Goal: Find specific page/section: Find specific page/section

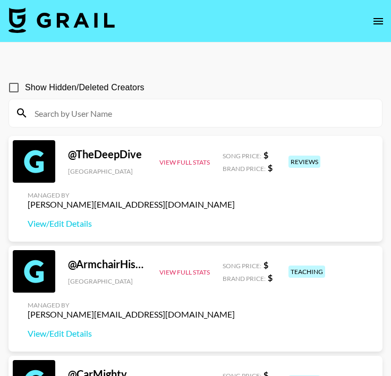
click at [370, 21] on button "open drawer" at bounding box center [377, 21] width 21 height 21
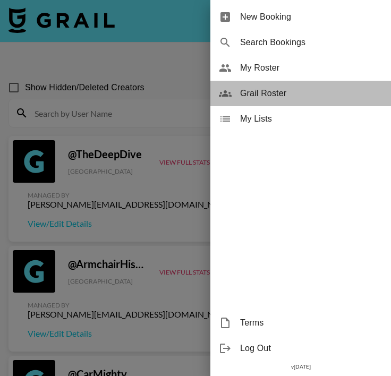
click at [285, 92] on span "Grail Roster" at bounding box center [311, 93] width 142 height 13
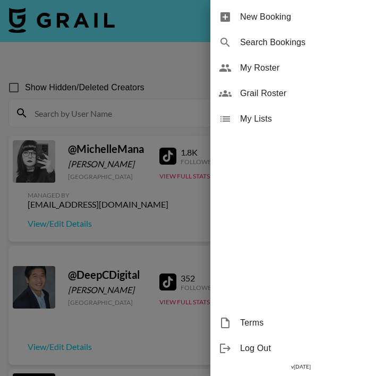
click at [182, 71] on div at bounding box center [195, 188] width 391 height 376
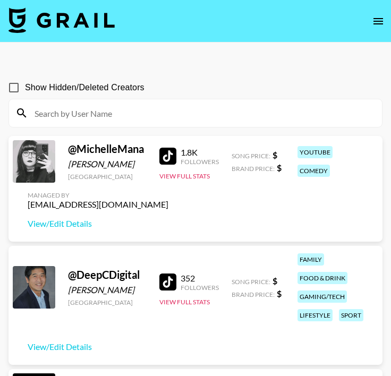
click at [154, 105] on input at bounding box center [201, 113] width 347 height 17
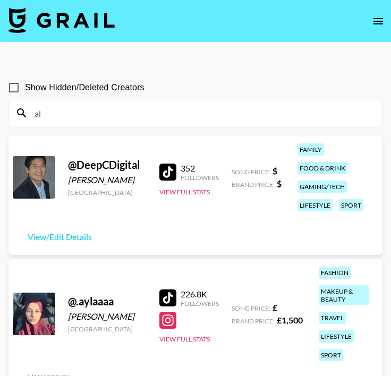
type input "a"
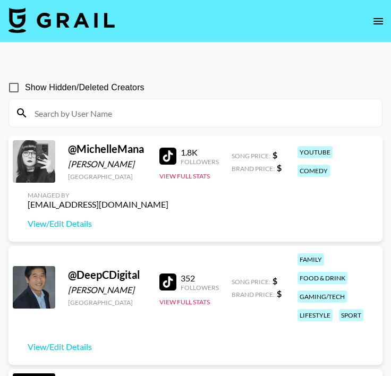
paste input "itzalisachka"
type input "itzalisachka"
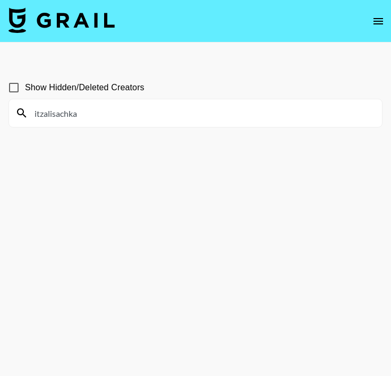
click at [91, 111] on input "itzalisachka" at bounding box center [201, 113] width 347 height 17
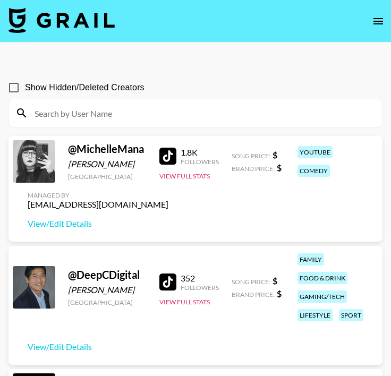
click at [91, 111] on input at bounding box center [201, 113] width 347 height 17
paste input "itzalisachka"
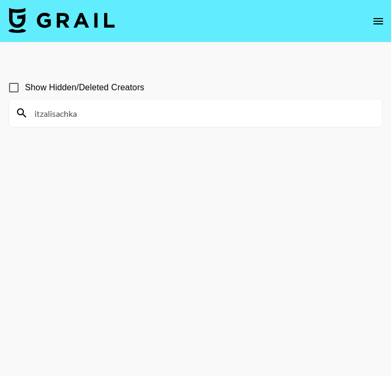
type input "itzalisachka"
click at [97, 113] on input "itzalisachka" at bounding box center [201, 113] width 347 height 17
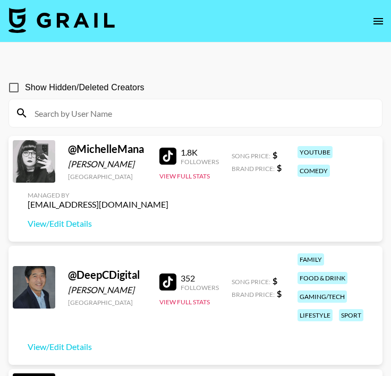
paste input "itzalisachka"
type input "itzalisachka"
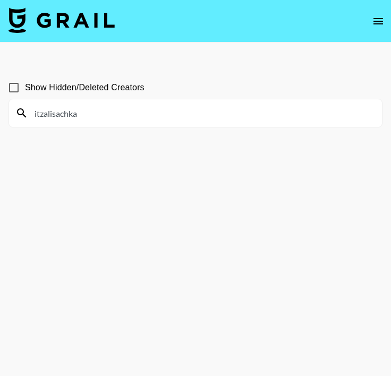
click at [144, 122] on div "itzalisachka" at bounding box center [195, 113] width 373 height 28
click at [139, 111] on input "itzalisachka" at bounding box center [201, 113] width 347 height 17
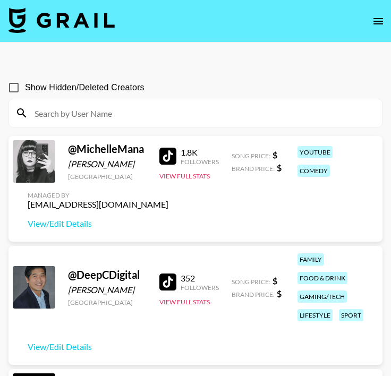
paste input "tasmindhaliwal"
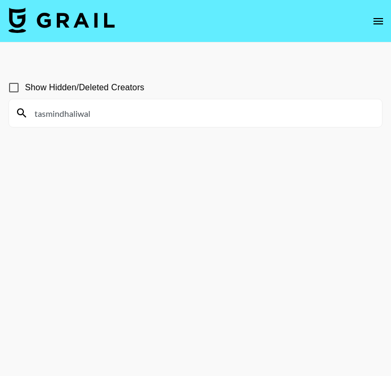
type input "tasmindhaliwal"
click at [99, 106] on input "tasmindhaliwal" at bounding box center [201, 113] width 347 height 17
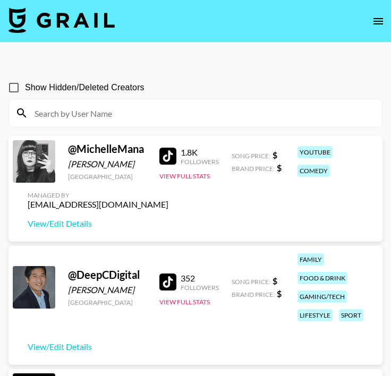
paste input "isistkeyah"
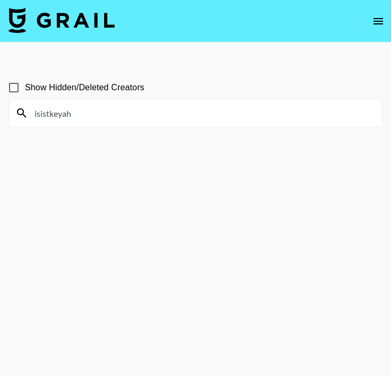
click at [84, 111] on input "isistkeyah" at bounding box center [201, 113] width 347 height 17
paste input "annaschottin"
type input "annaschottin"
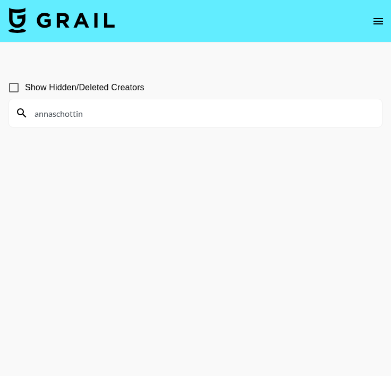
click at [100, 112] on input "annaschottin" at bounding box center [201, 113] width 347 height 17
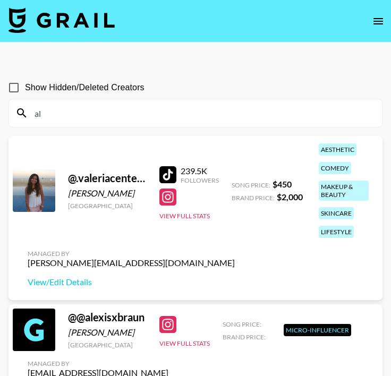
type input "a"
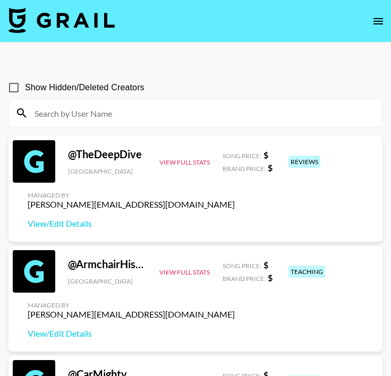
paste input "annaschottin"
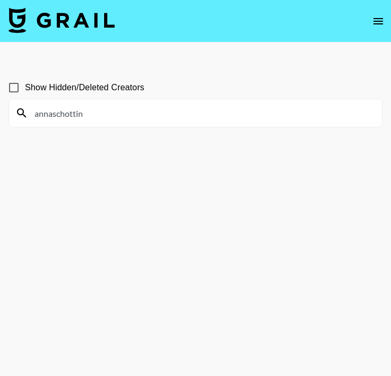
click at [68, 114] on input "annaschottin" at bounding box center [201, 113] width 347 height 17
paste input "miafaithe"
click at [74, 110] on input "miafaithe" at bounding box center [201, 113] width 347 height 17
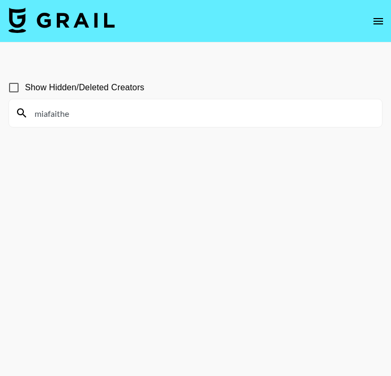
click at [74, 110] on input "miafaithe" at bounding box center [201, 113] width 347 height 17
paste input "christinataylerr"
type input "christinataylerr"
